Goal: Task Accomplishment & Management: Use online tool/utility

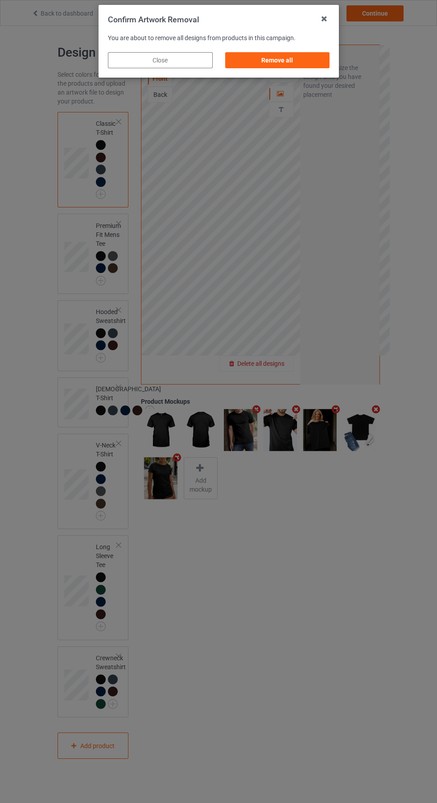
click at [299, 60] on div "Remove all" at bounding box center [277, 60] width 105 height 16
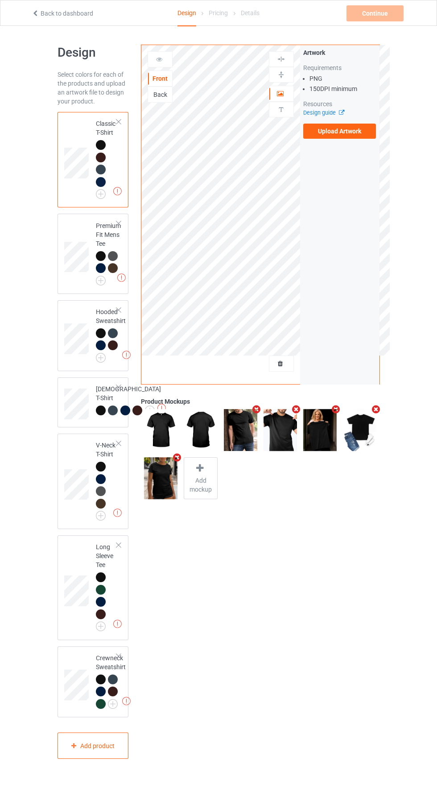
click at [365, 134] on label "Upload Artwork" at bounding box center [339, 131] width 73 height 15
click at [0, 0] on input "Upload Artwork" at bounding box center [0, 0] width 0 height 0
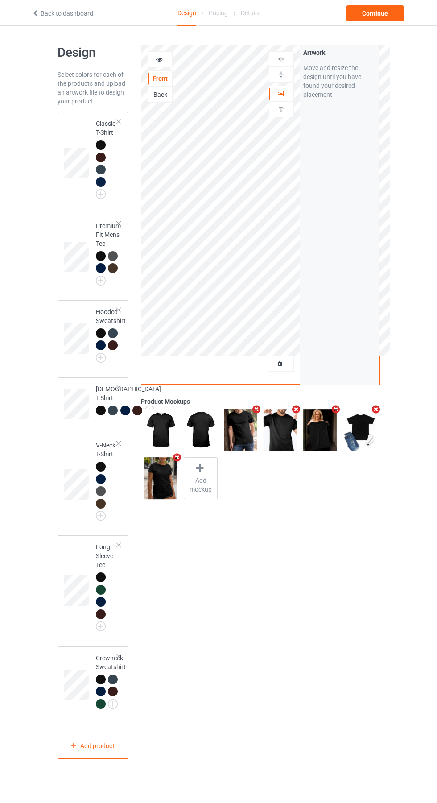
click at [0, 0] on img at bounding box center [0, 0] width 0 height 0
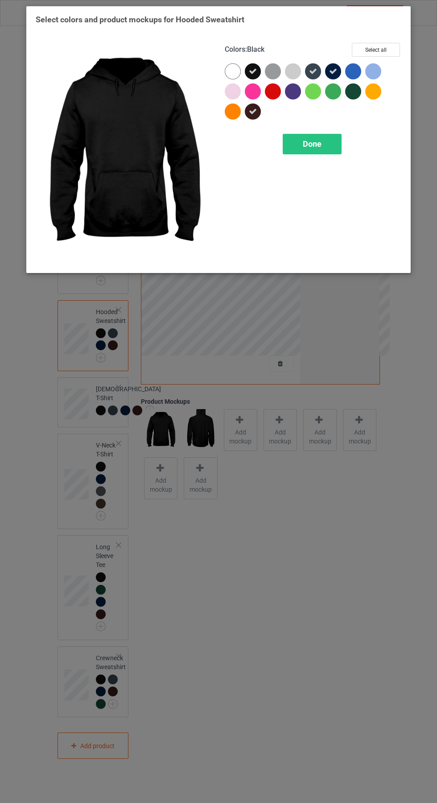
click at [319, 138] on div "Done" at bounding box center [312, 144] width 59 height 21
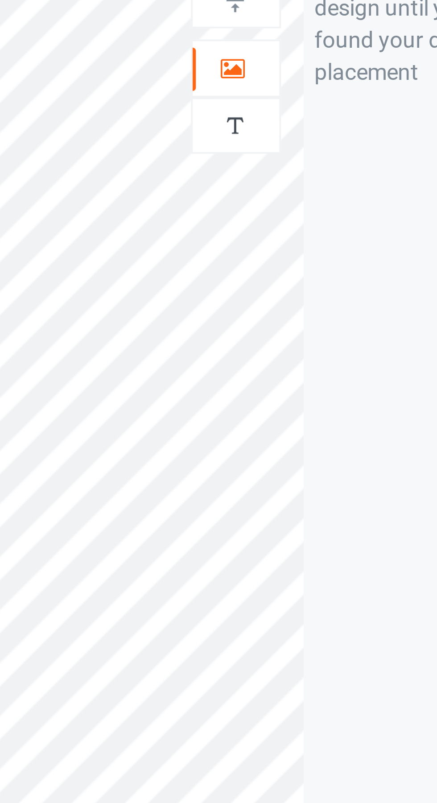
click at [283, 94] on icon at bounding box center [281, 92] width 8 height 6
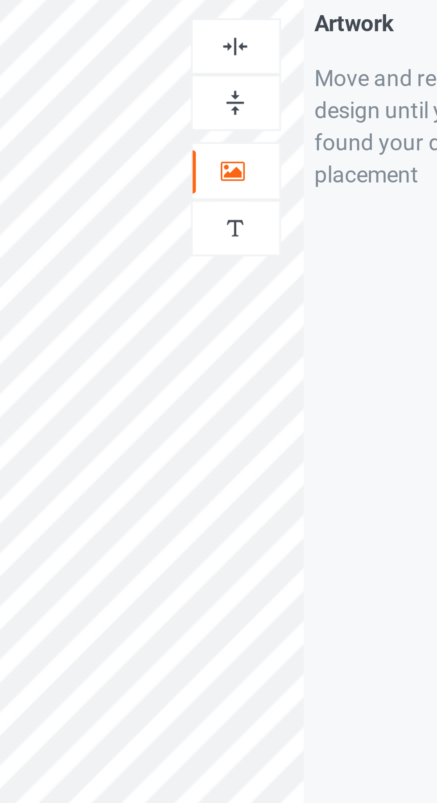
click at [282, 57] on img at bounding box center [281, 59] width 8 height 8
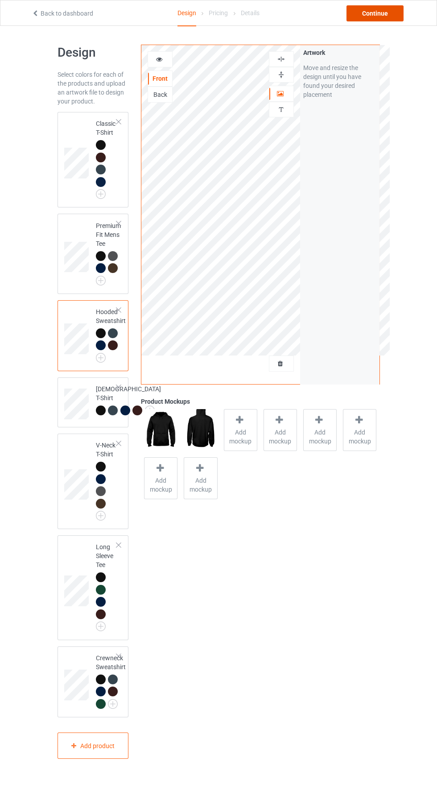
click at [390, 19] on div "Continue" at bounding box center [375, 13] width 57 height 16
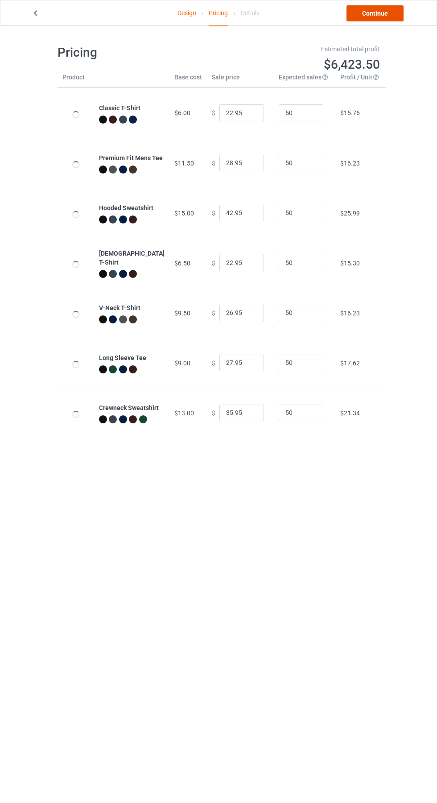
click at [386, 13] on link "Continue" at bounding box center [375, 13] width 57 height 16
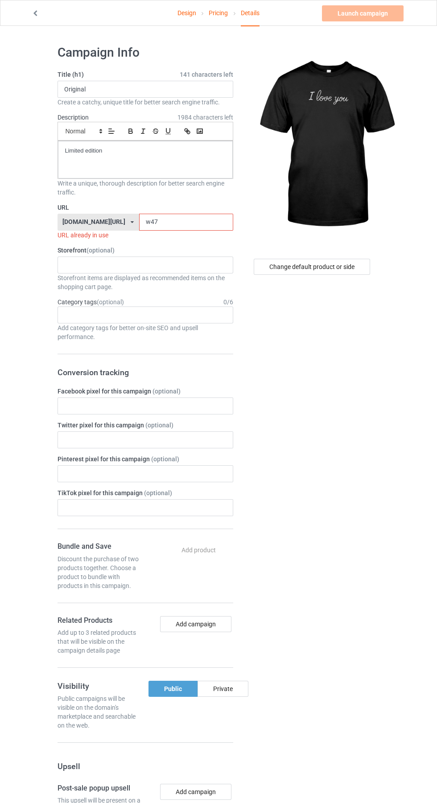
click at [162, 222] on input "w47" at bounding box center [186, 222] width 94 height 17
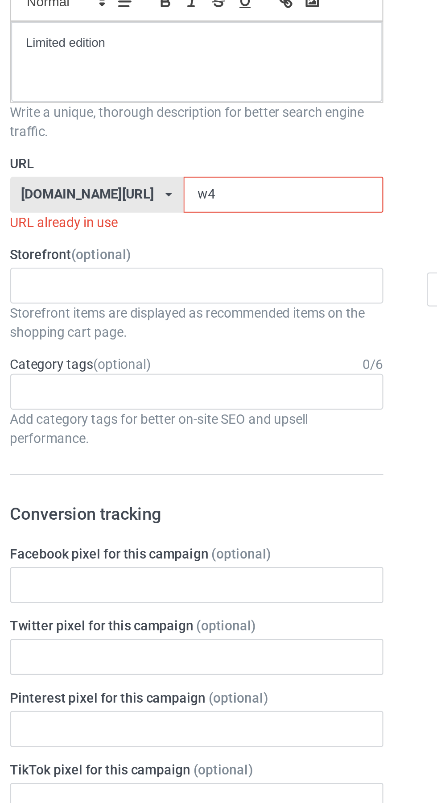
type input "w"
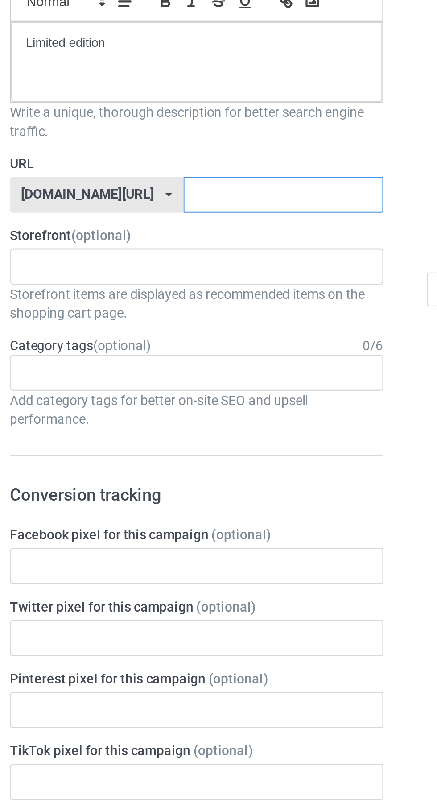
paste input "I love you"
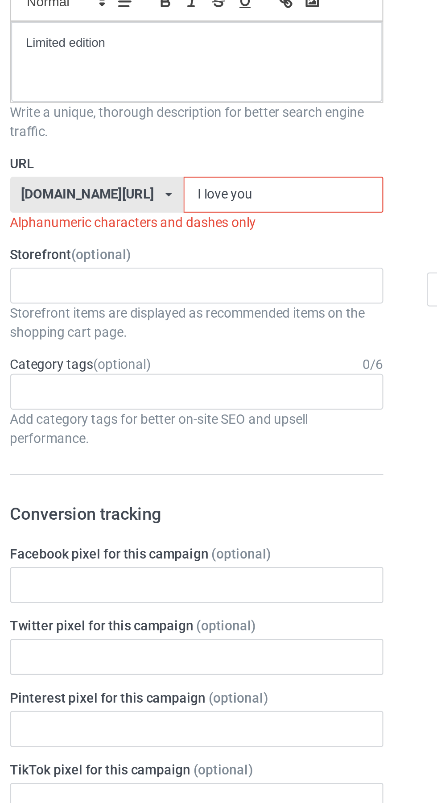
click at [139, 222] on input "I love you" at bounding box center [186, 222] width 94 height 17
click at [140, 221] on input "Ilove you" at bounding box center [186, 222] width 94 height 17
click at [139, 220] on input "Ilove you" at bounding box center [186, 222] width 94 height 17
type input "Iloveyou"
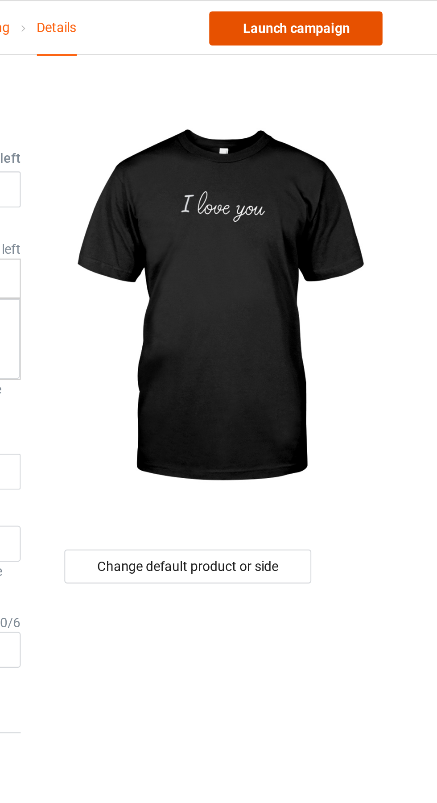
click at [378, 16] on link "Launch campaign" at bounding box center [363, 13] width 82 height 16
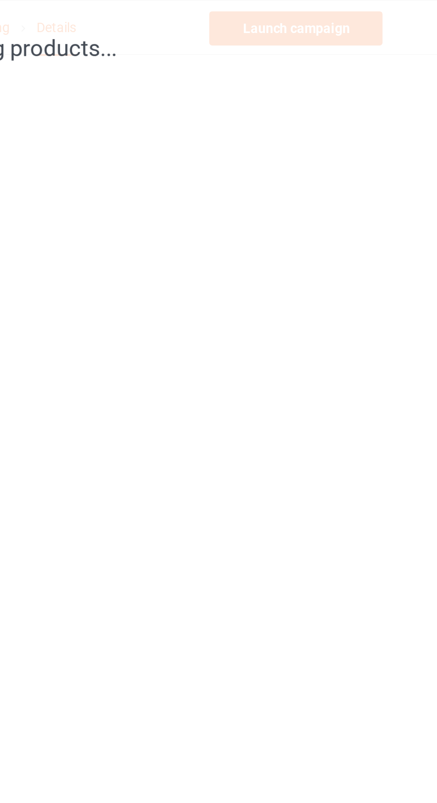
click at [425, 281] on div "Creating products..." at bounding box center [218, 401] width 437 height 803
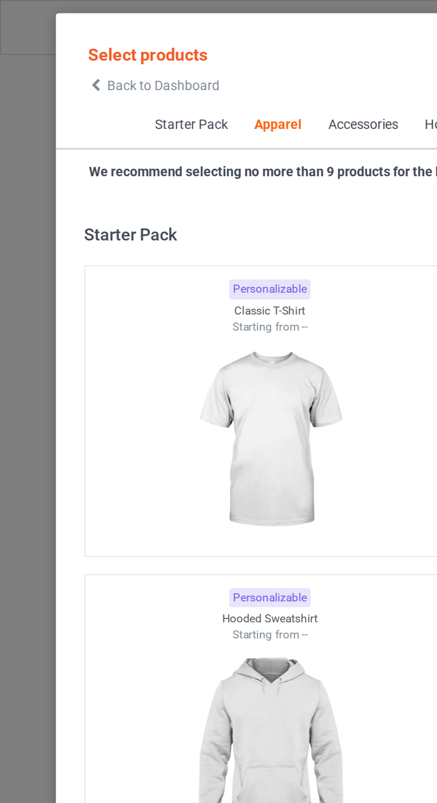
scroll to position [477, 0]
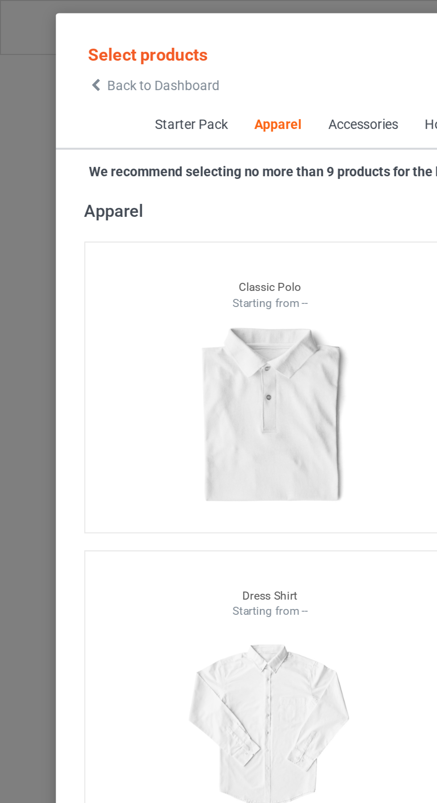
click at [52, 41] on span "Back to Dashboard" at bounding box center [76, 40] width 53 height 7
